Goal: Check status: Check status

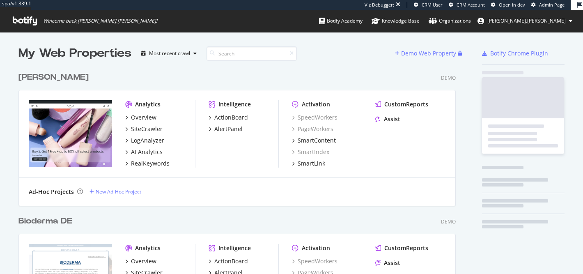
scroll to position [1749, 444]
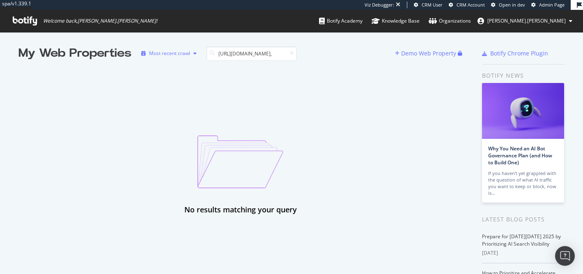
drag, startPoint x: 237, startPoint y: 54, endPoint x: 191, endPoint y: 54, distance: 46.0
click at [191, 54] on div "My Web Properties Most recent crawl https://shop.asmodee.com," at bounding box center [206, 53] width 376 height 16
click at [273, 53] on input "shop.asmodee.com," at bounding box center [251, 53] width 90 height 14
drag, startPoint x: 268, startPoint y: 53, endPoint x: 155, endPoint y: 38, distance: 114.7
click at [155, 38] on div "My Web Properties Most recent crawl shop.asmodee.com Demo Web Property No resul…" at bounding box center [291, 224] width 583 height 385
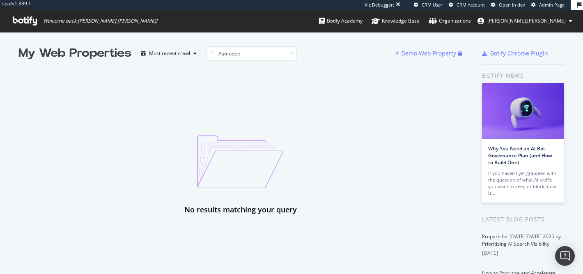
type input "Asmodee"
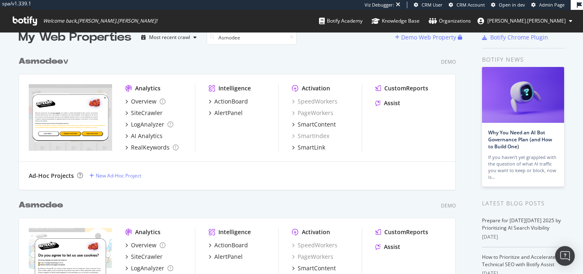
scroll to position [0, 0]
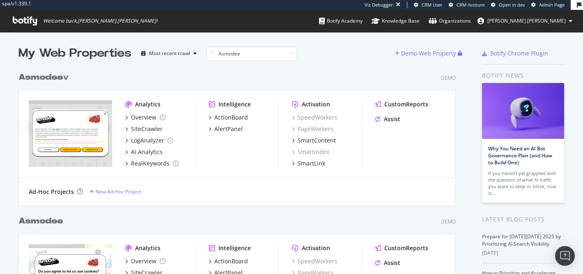
click at [538, 7] on link "Admin Page" at bounding box center [547, 5] width 33 height 7
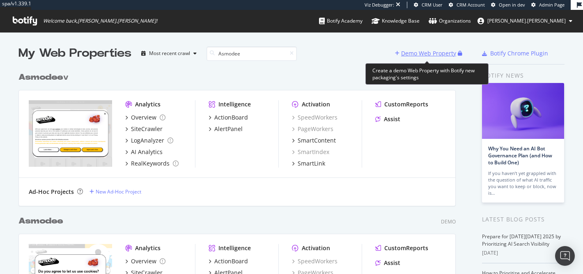
click at [424, 57] on div "Demo Web Property" at bounding box center [428, 53] width 55 height 8
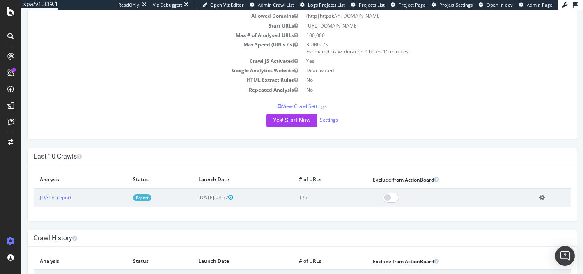
scroll to position [73, 0]
click at [67, 202] on td "[DATE] report" at bounding box center [80, 197] width 93 height 18
click at [67, 200] on link "[DATE] report" at bounding box center [56, 197] width 32 height 7
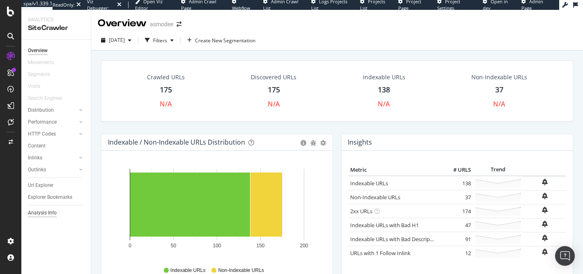
click at [49, 213] on div "Analysis Info" at bounding box center [42, 213] width 29 height 9
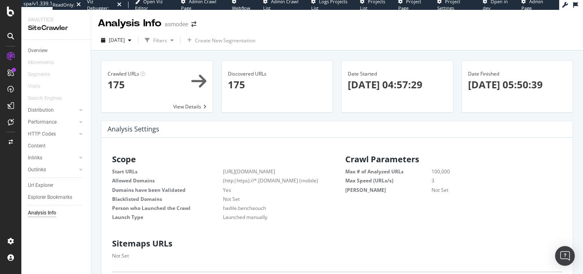
scroll to position [0, 0]
